Goal: Check status: Check status

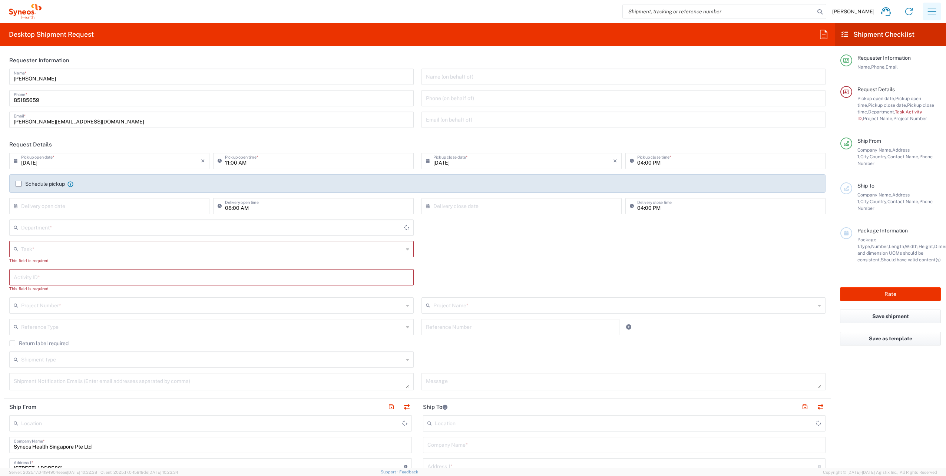
type input "Singapore"
click at [932, 14] on icon "button" at bounding box center [932, 12] width 9 height 6
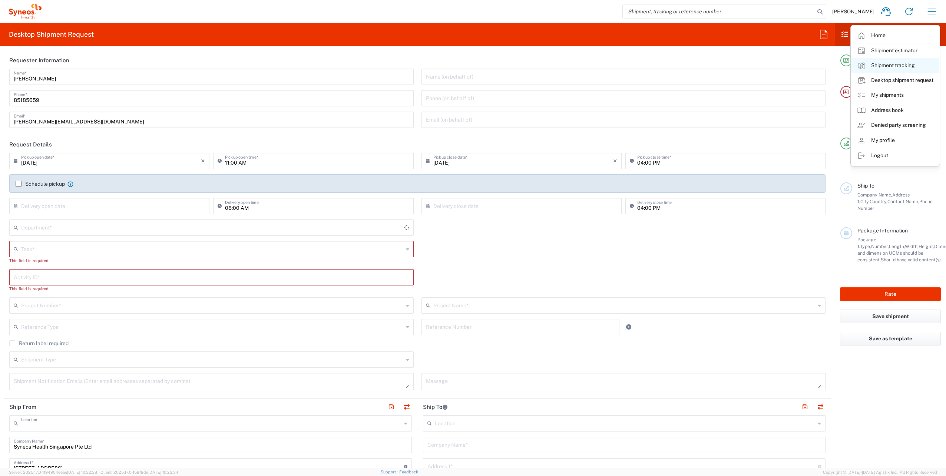
type input "Syneos Health Singapore PteLtd"
type input "4510"
click at [881, 99] on link "My shipments" at bounding box center [895, 95] width 88 height 15
